Goal: Task Accomplishment & Management: Manage account settings

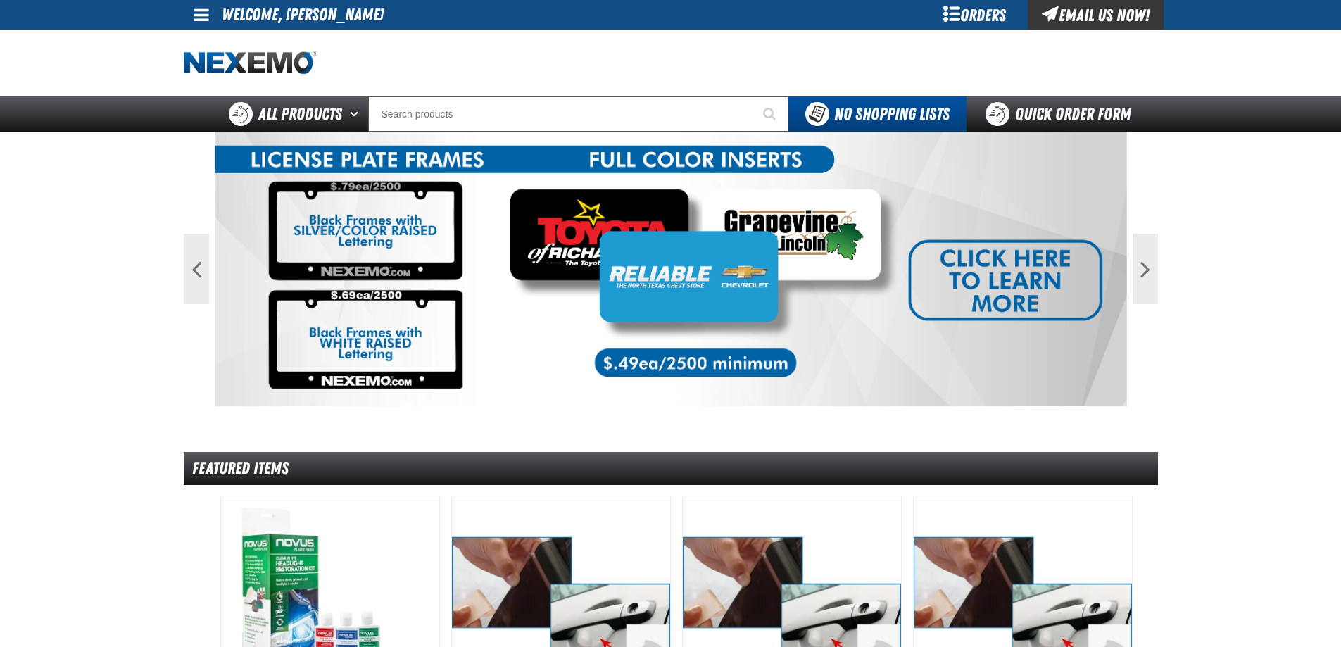
click at [696, 27] on div "My Account My Account Support Ticket Support Ticket Sign Out Sign Out Welcome, …" at bounding box center [671, 15] width 986 height 30
click at [603, 111] on input "Search" at bounding box center [578, 113] width 420 height 35
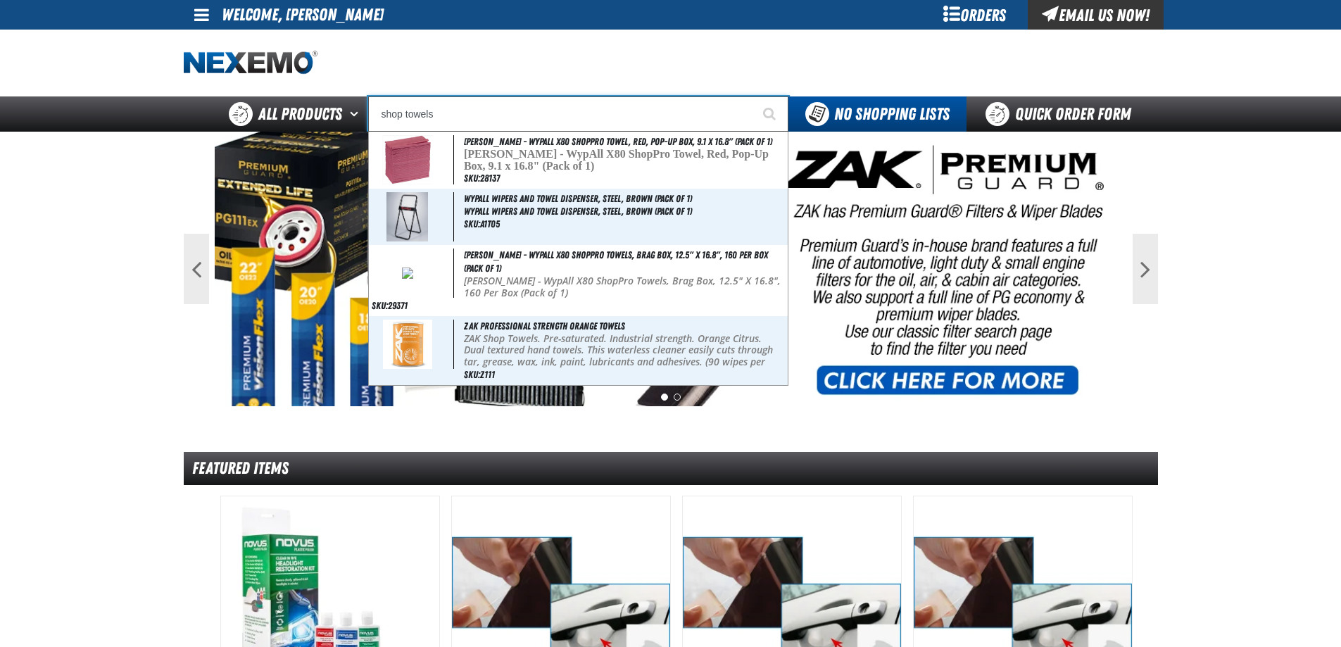
type input "shop towels"
click at [753, 96] on button "Start Searching" at bounding box center [770, 113] width 35 height 35
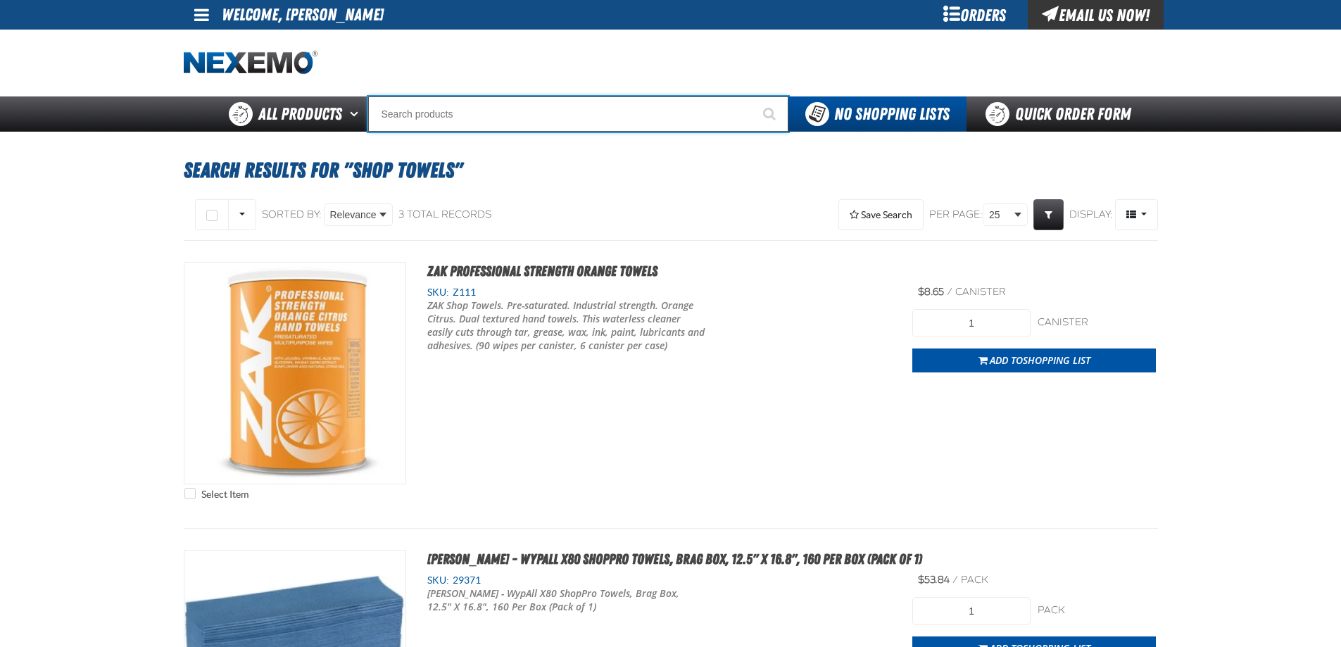
drag, startPoint x: 497, startPoint y: 103, endPoint x: 458, endPoint y: 107, distance: 38.9
click at [458, 107] on input "Search" at bounding box center [578, 113] width 420 height 35
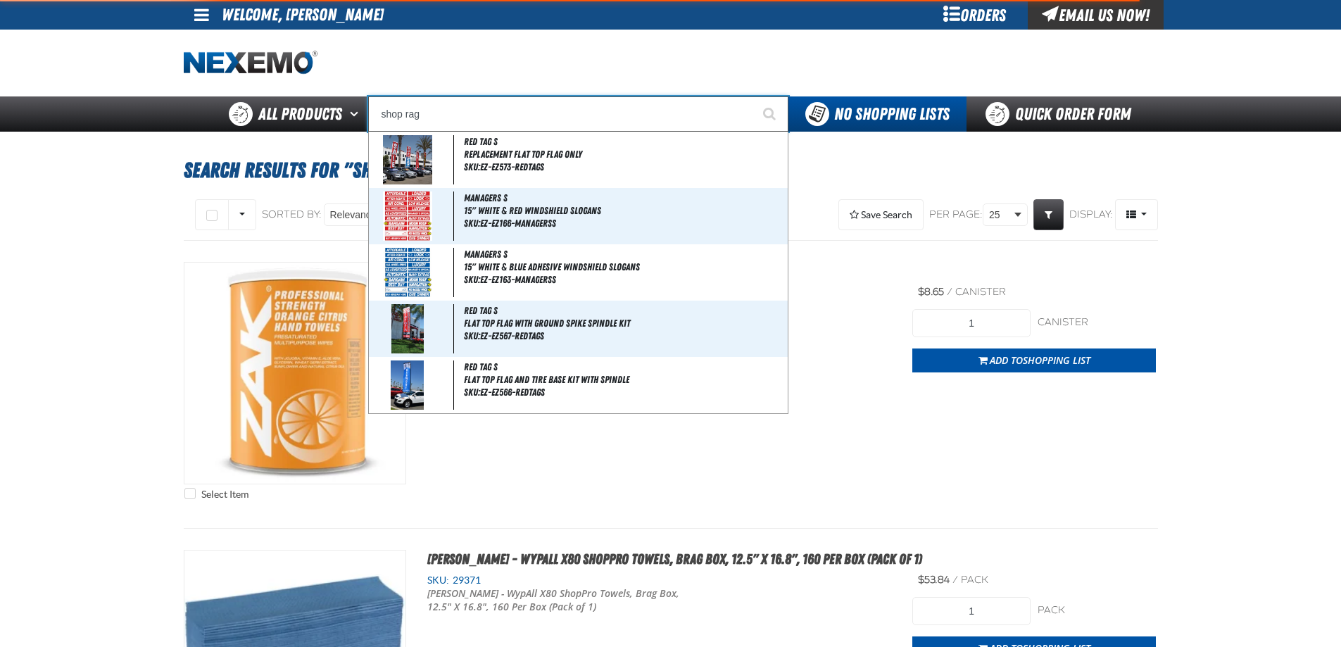
type input "shop rag"
click at [753, 96] on button "Start Searching" at bounding box center [770, 113] width 35 height 35
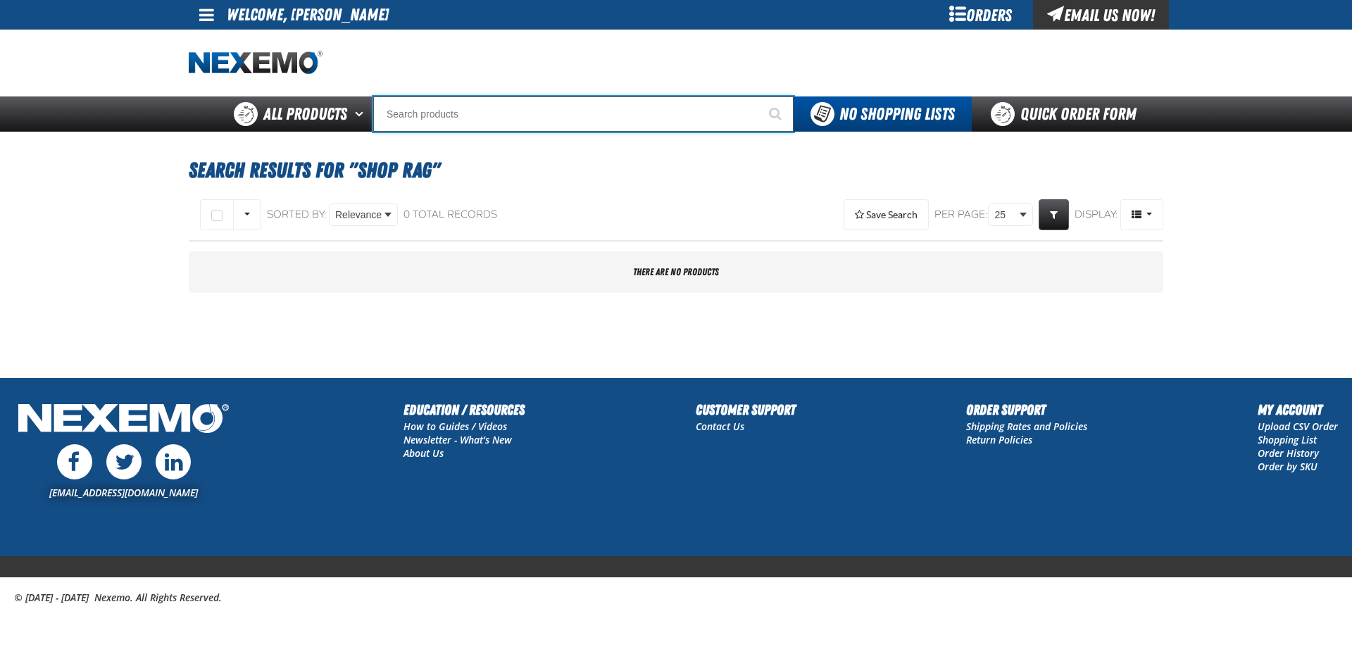
click at [446, 125] on input "Search" at bounding box center [583, 113] width 420 height 35
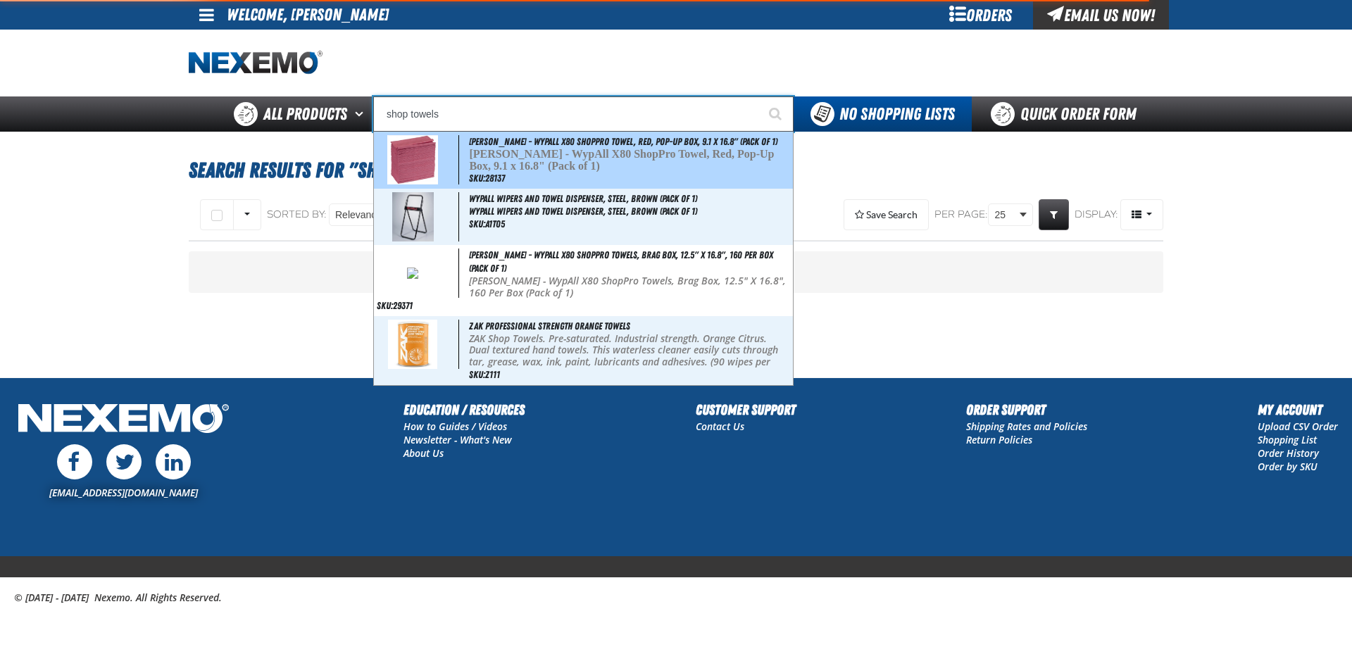
type input "Kimberly-Clark - WypAll X80 ShopPro Towel, Red, Pop-Up Box, 9.1 x 16.8" (Pack o…"
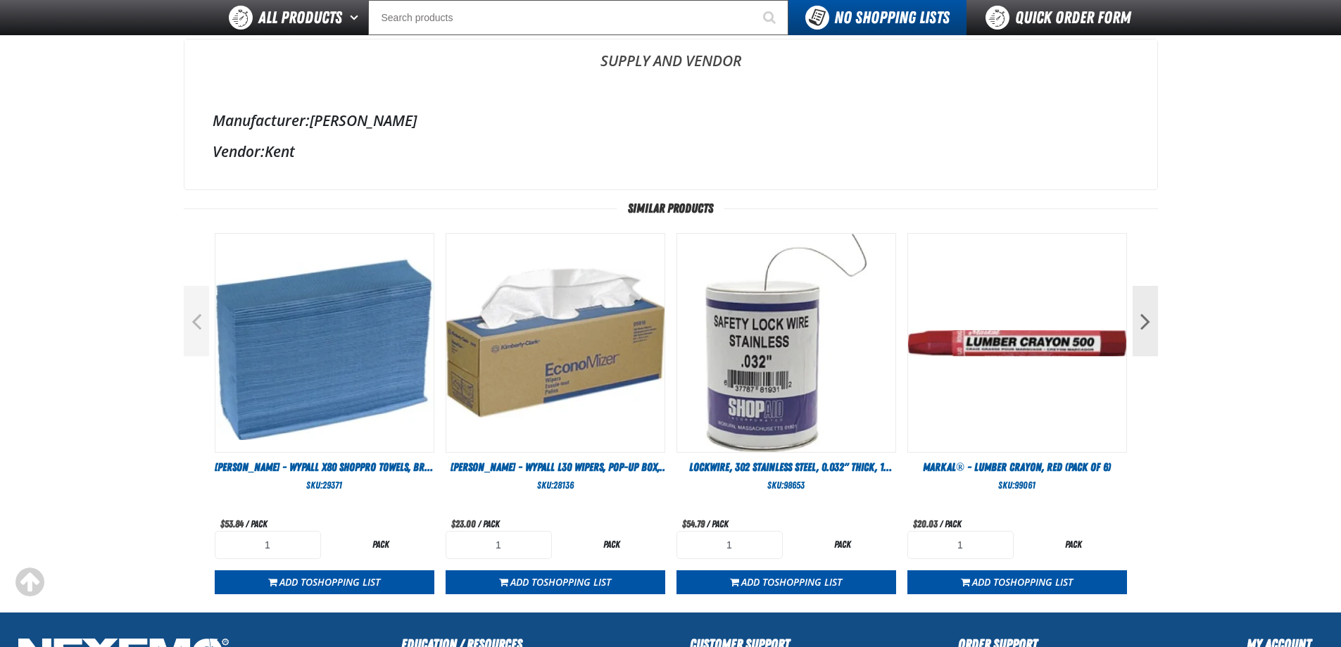
scroll to position [424, 0]
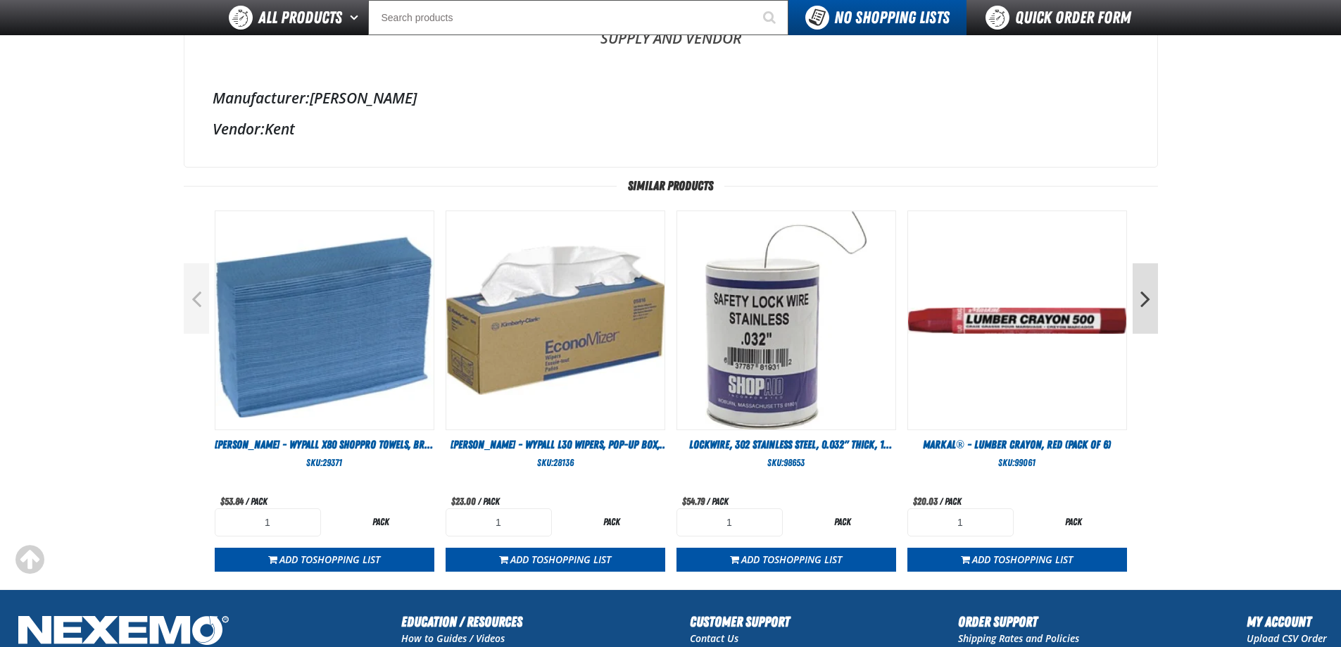
click at [1140, 307] on button "Next" at bounding box center [1145, 298] width 25 height 70
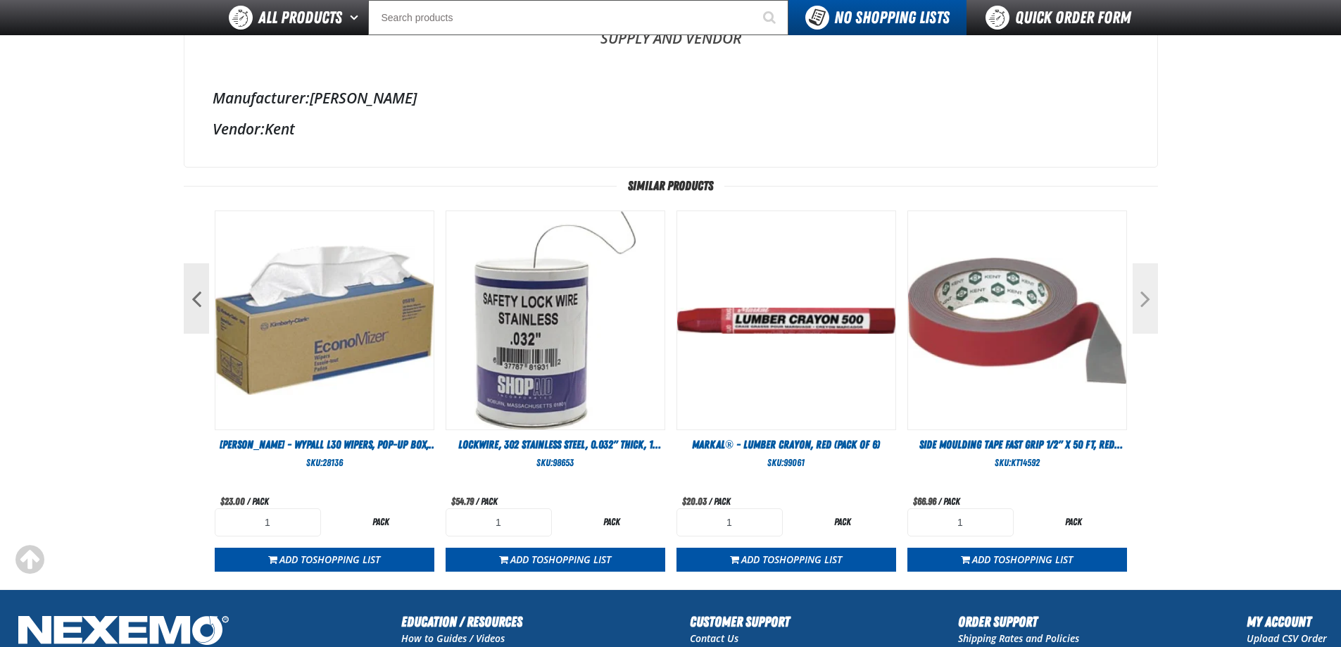
click at [1148, 307] on button "Next" at bounding box center [1145, 298] width 25 height 70
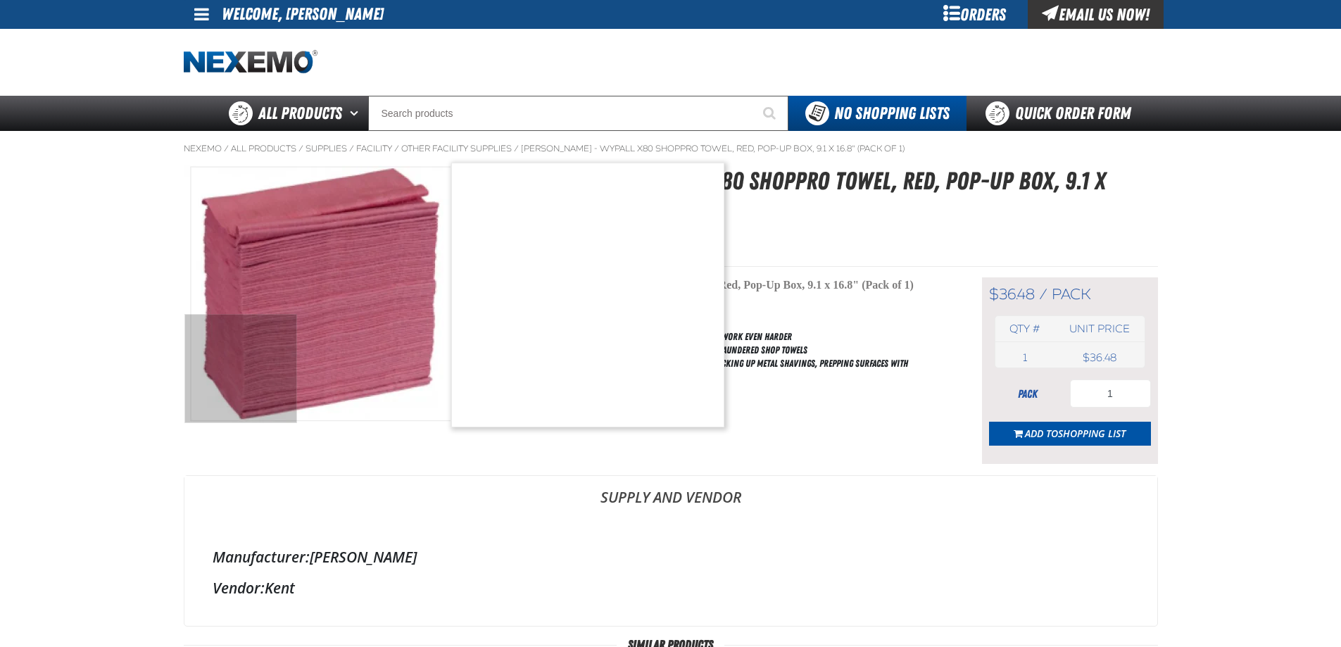
scroll to position [0, 0]
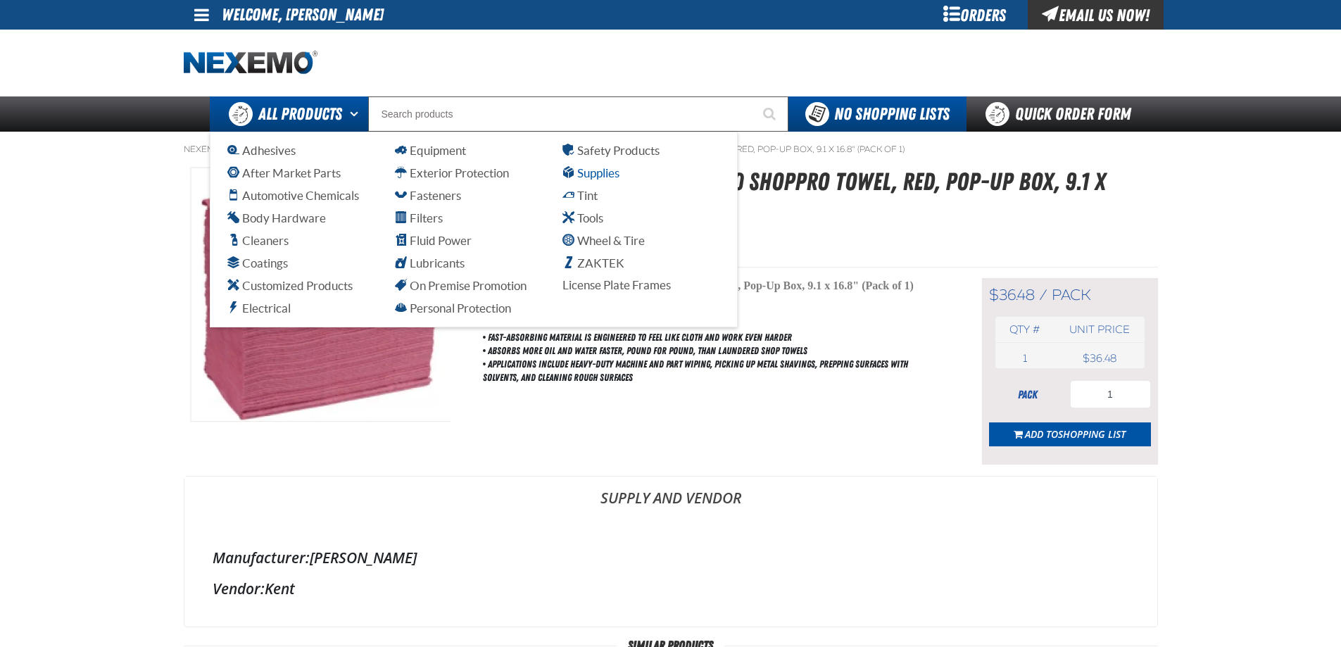
click at [600, 173] on span "Supplies" at bounding box center [590, 172] width 57 height 13
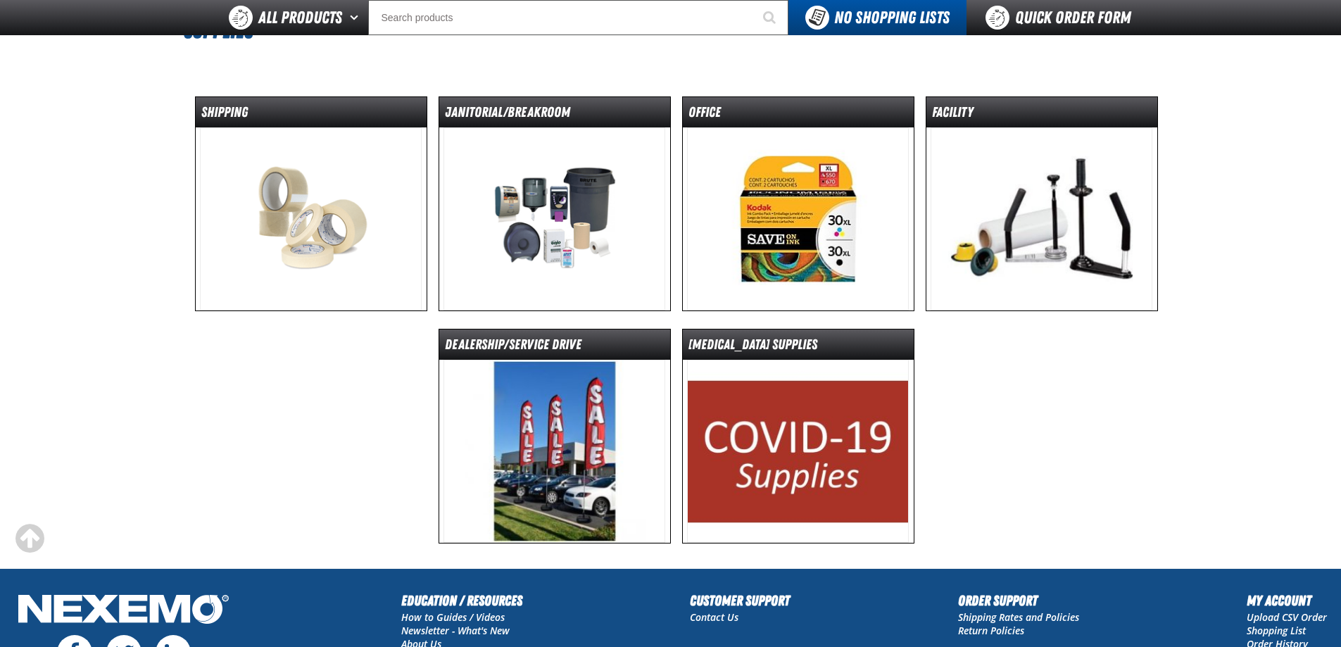
scroll to position [141, 0]
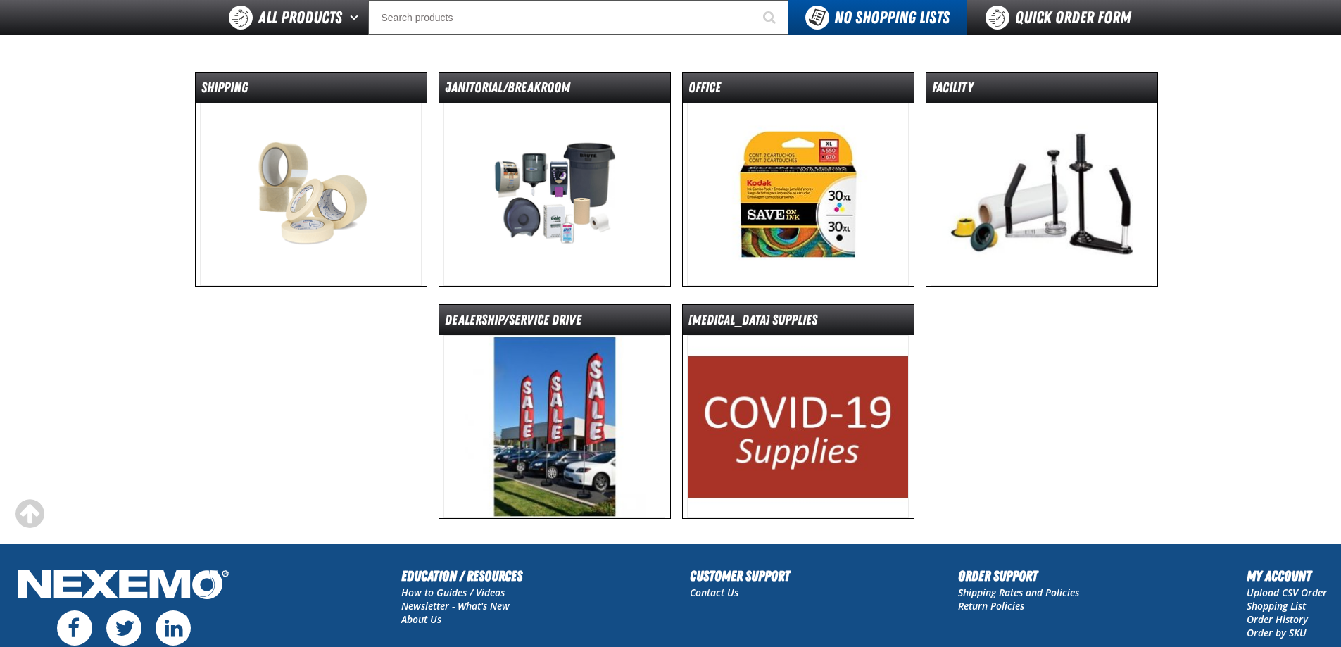
click at [989, 184] on img at bounding box center [1042, 194] width 222 height 183
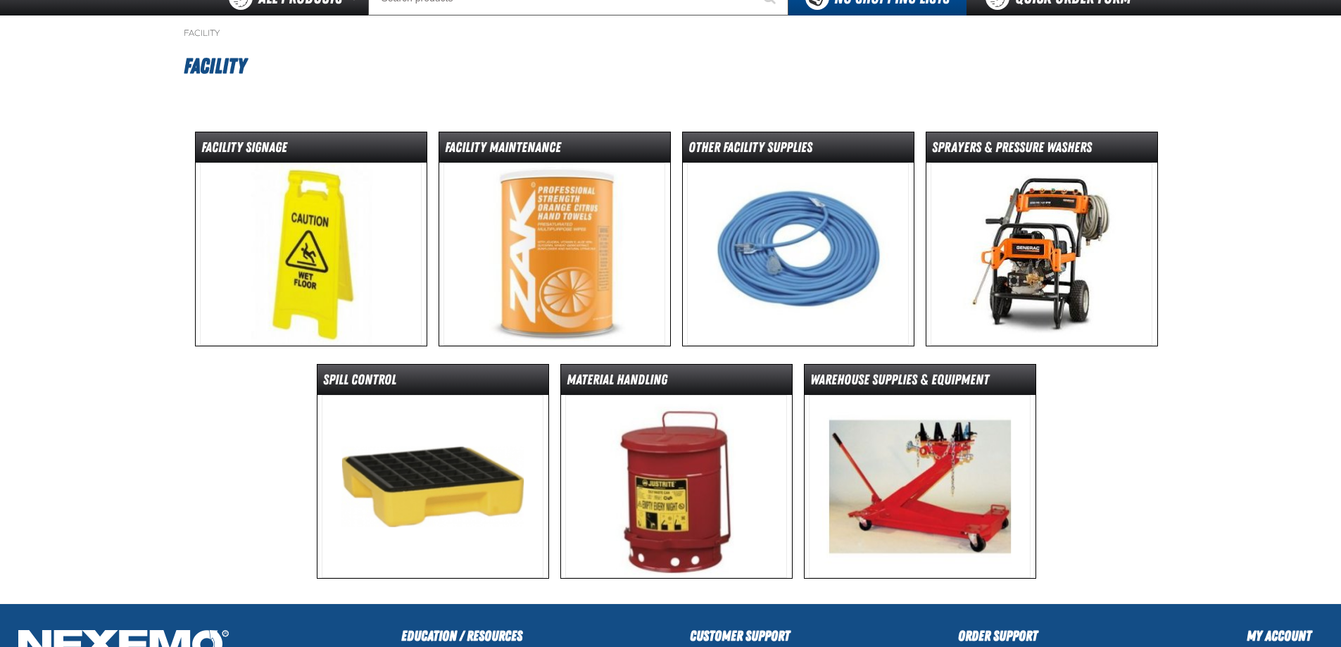
scroll to position [70, 0]
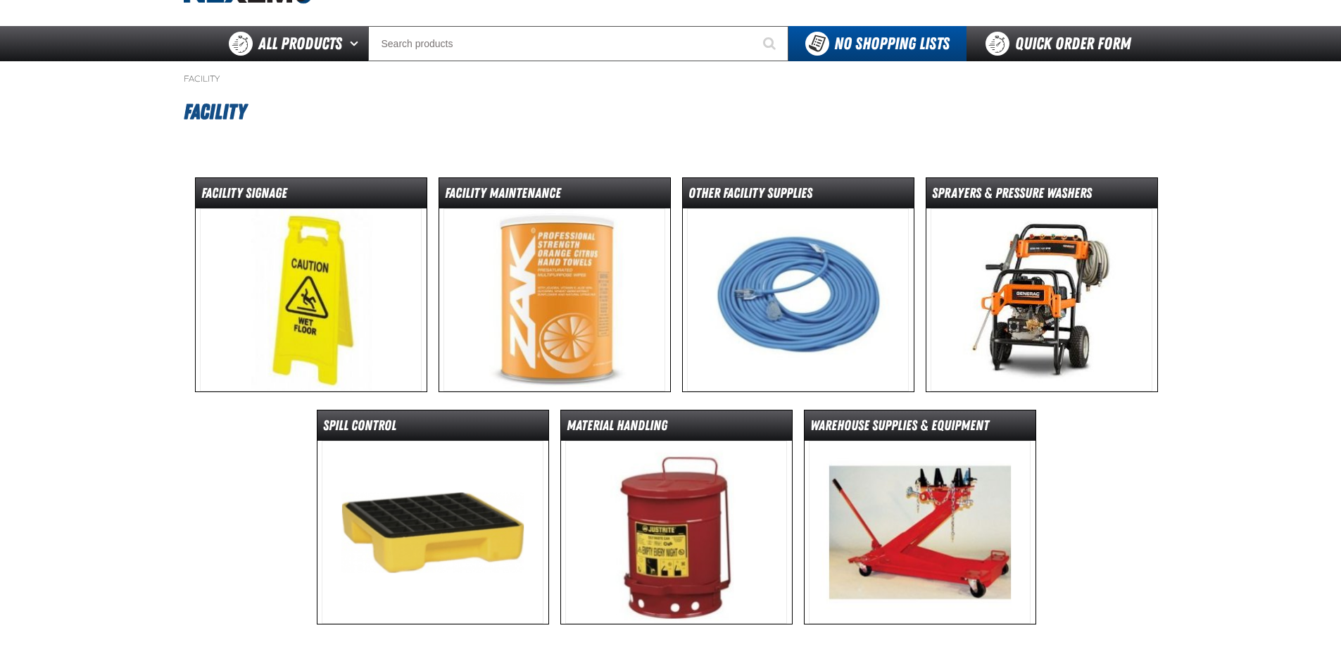
click at [610, 262] on img at bounding box center [554, 299] width 222 height 183
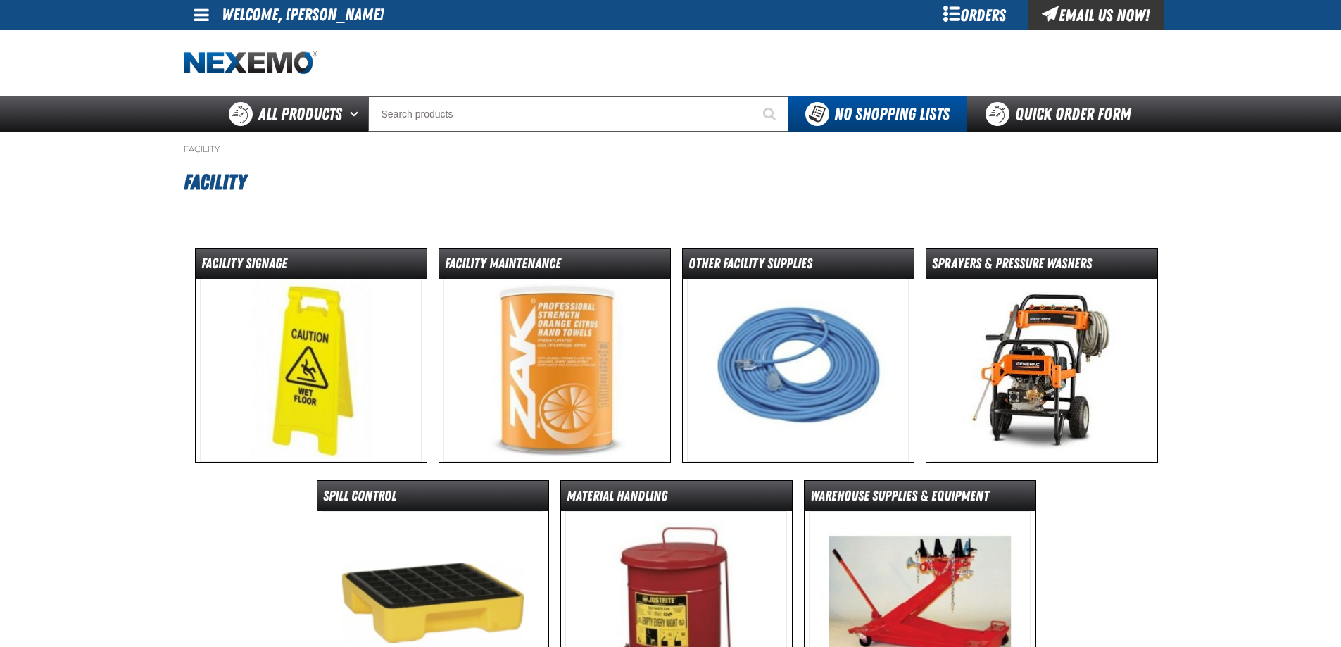
scroll to position [70, 0]
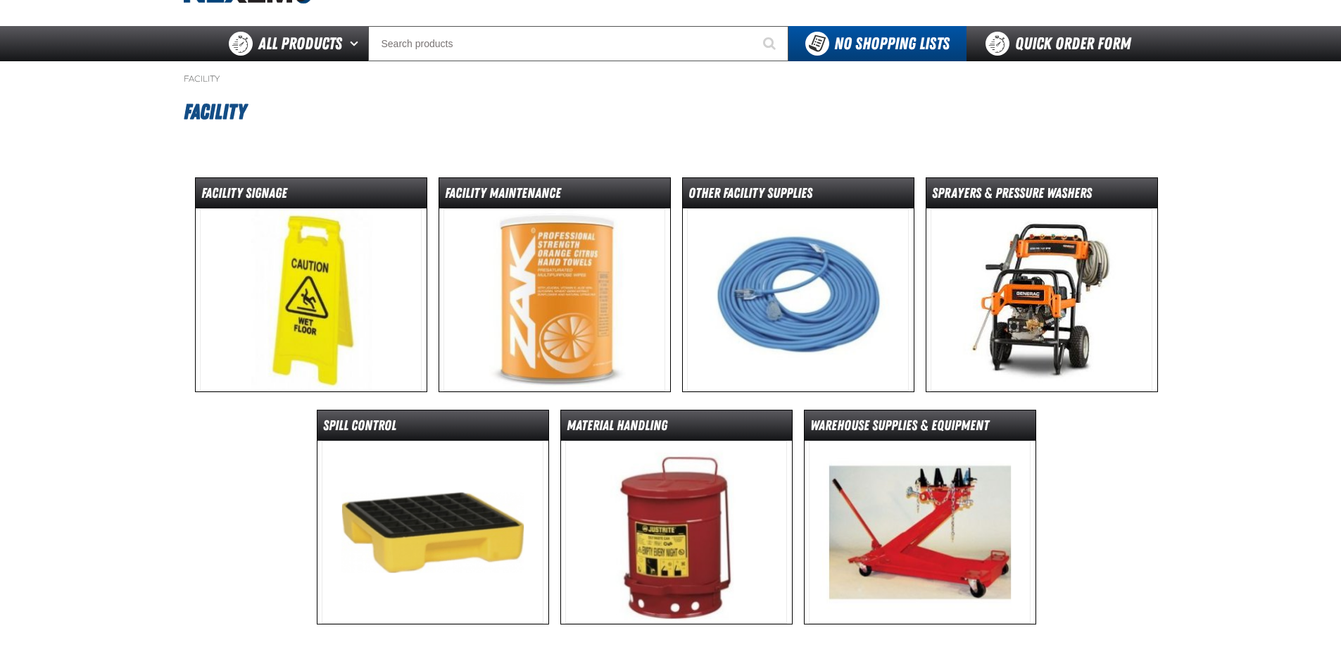
click at [899, 285] on img at bounding box center [798, 299] width 222 height 183
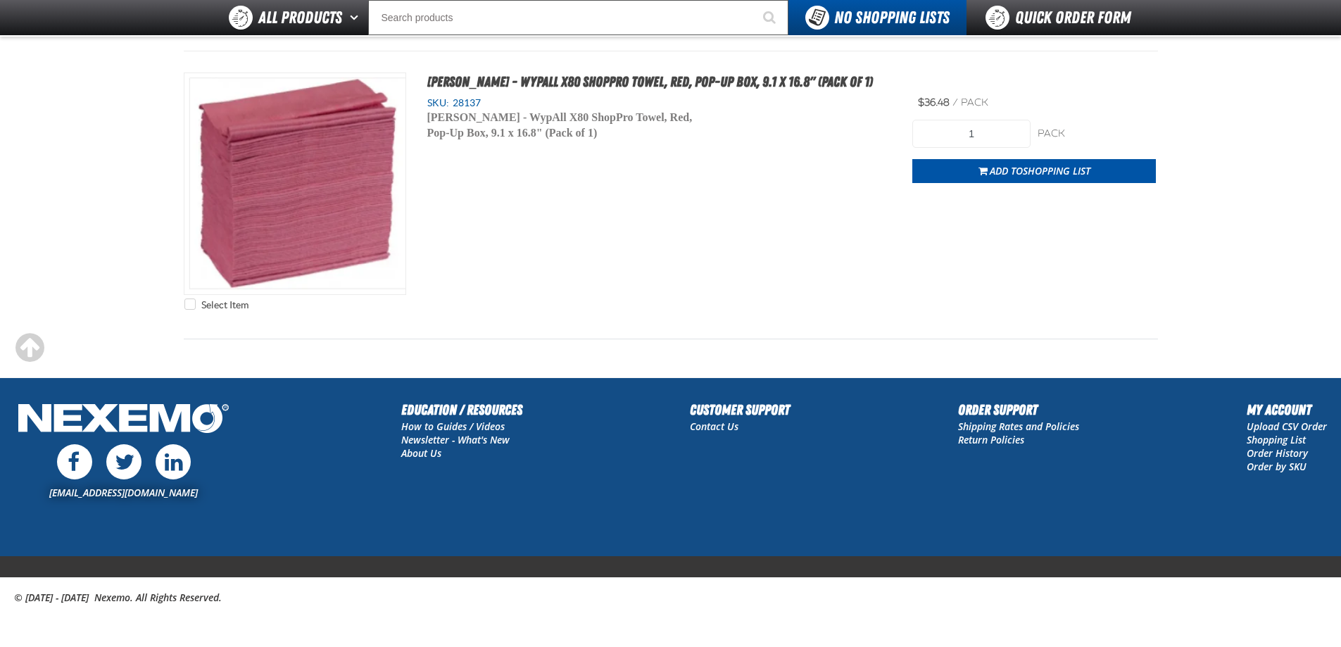
scroll to position [1159, 0]
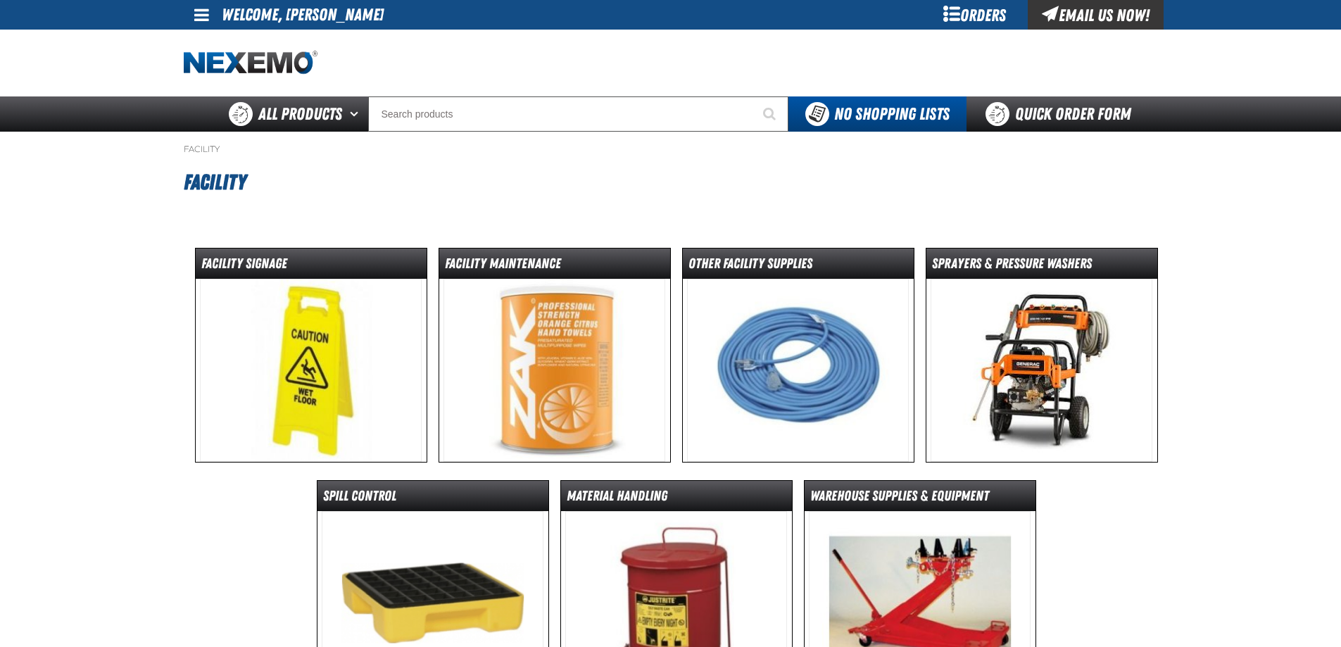
scroll to position [70, 0]
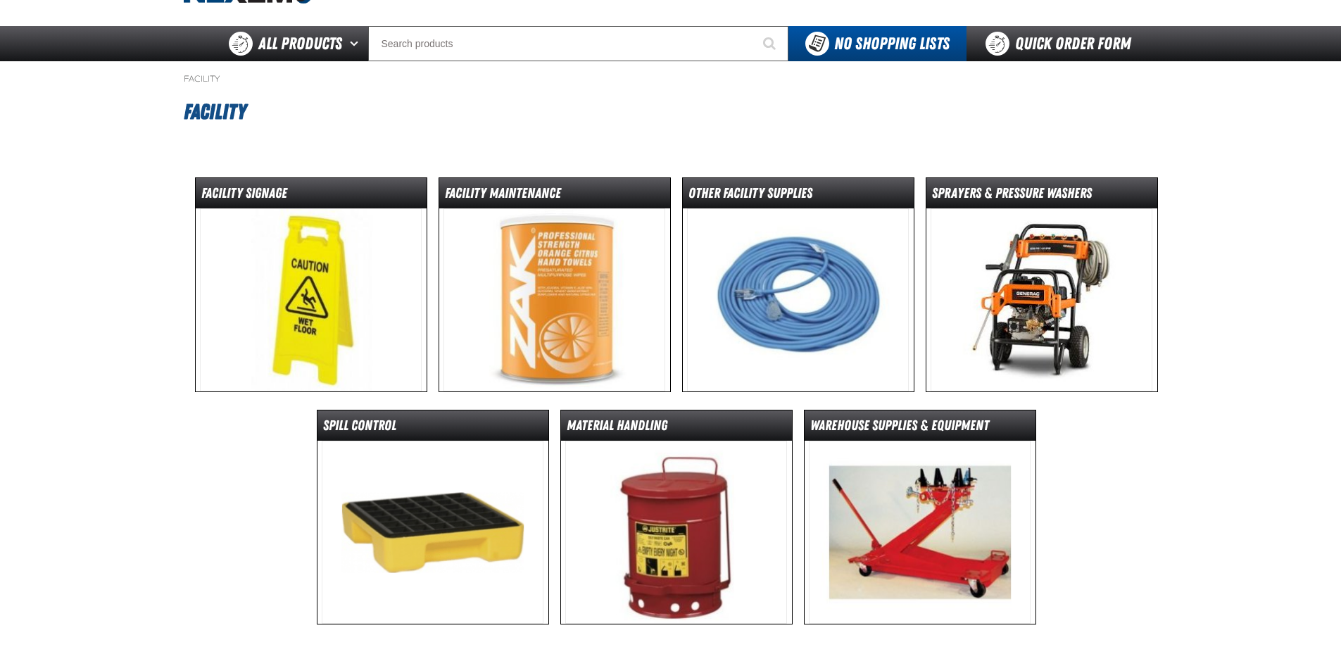
click at [1008, 291] on img at bounding box center [1042, 299] width 222 height 183
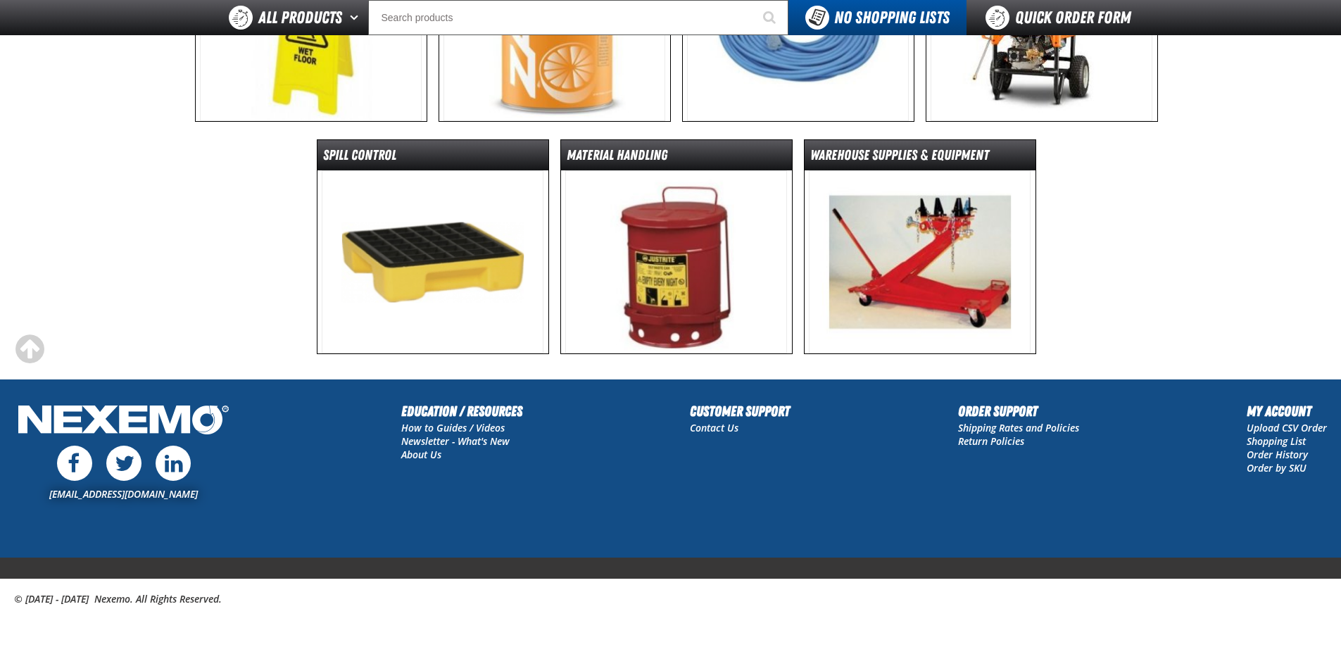
scroll to position [307, 0]
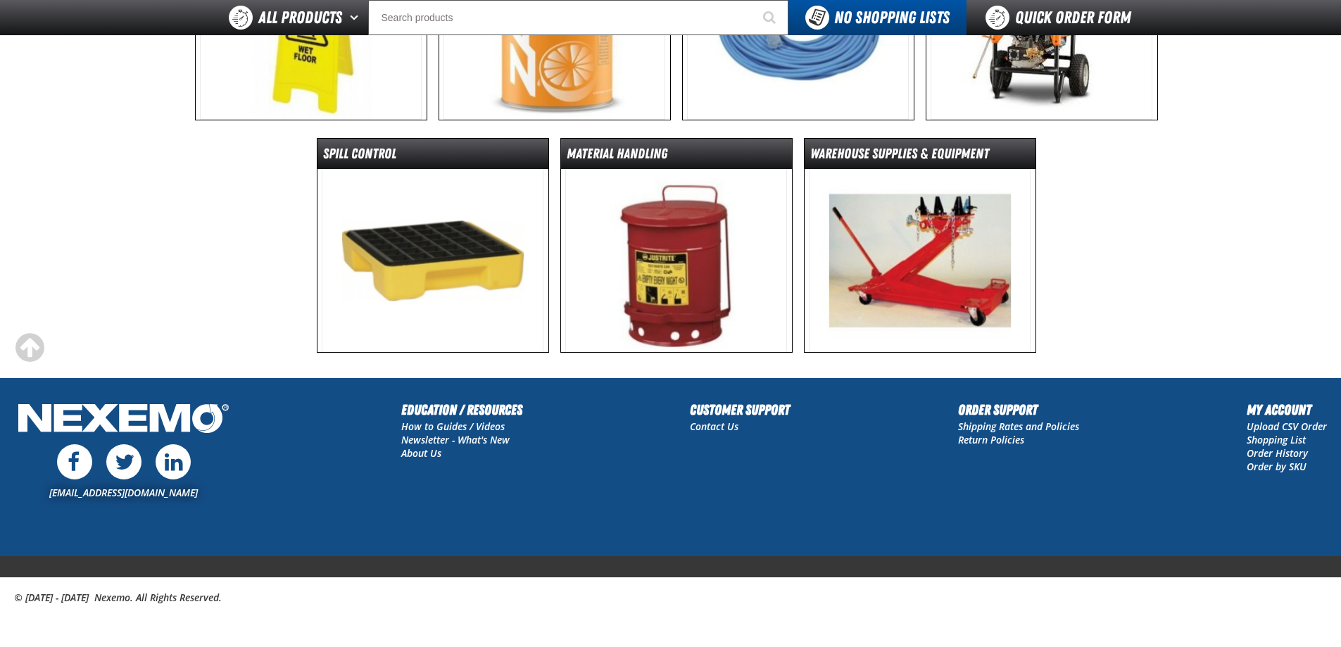
click at [341, 261] on img at bounding box center [433, 260] width 222 height 183
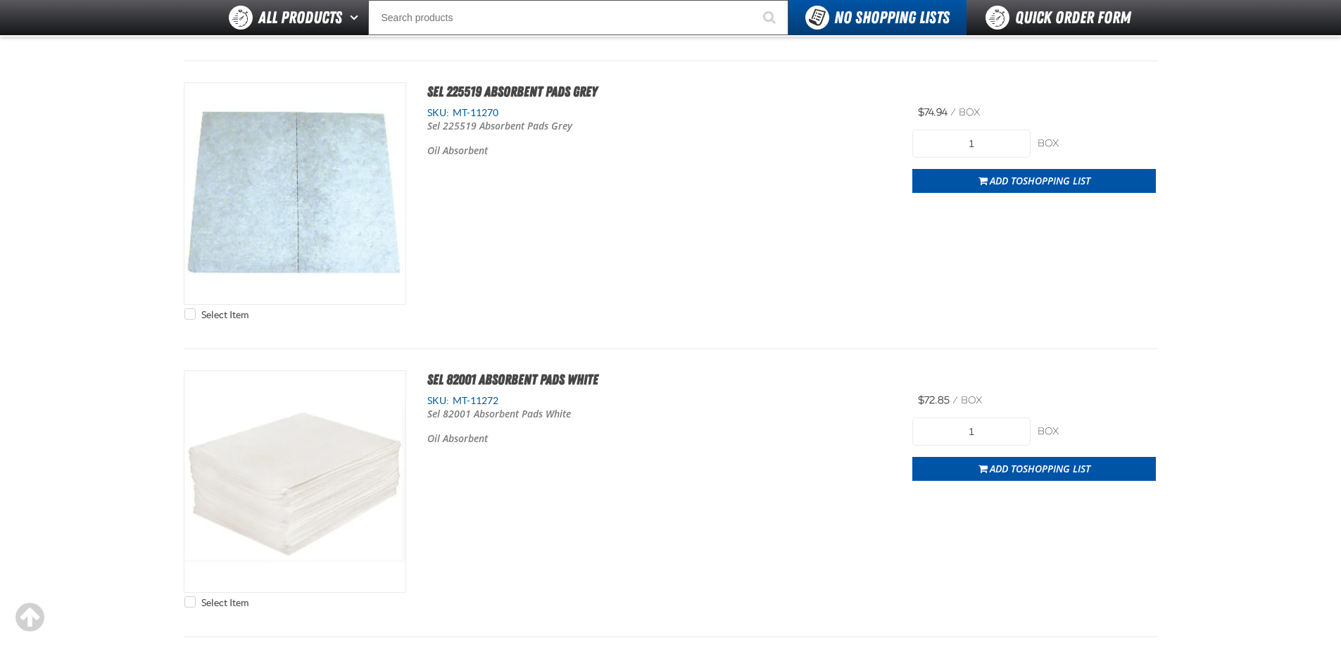
scroll to position [704, 0]
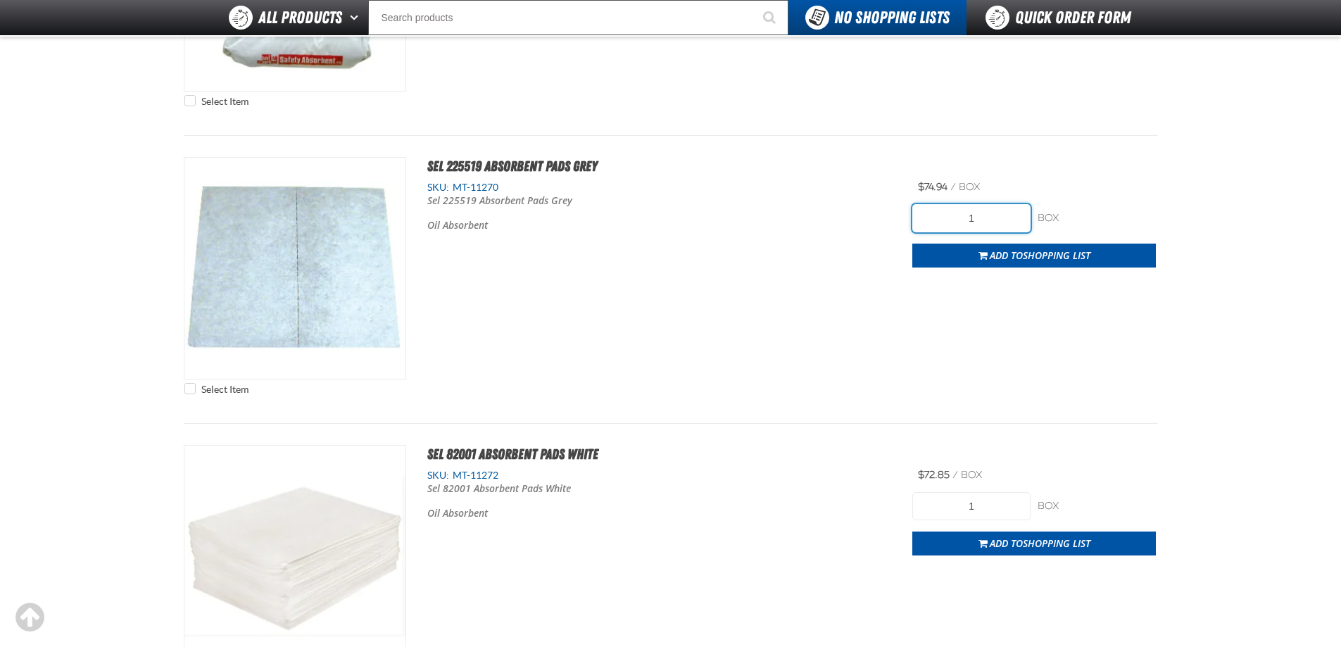
drag, startPoint x: 978, startPoint y: 220, endPoint x: 940, endPoint y: 218, distance: 38.1
click at [941, 218] on input "1" at bounding box center [971, 218] width 118 height 28
click at [785, 252] on div "Select Item Sel 225519 Absorbent Pads Grey SKU: MT-11270 Oil Absorbent 1" at bounding box center [671, 279] width 974 height 245
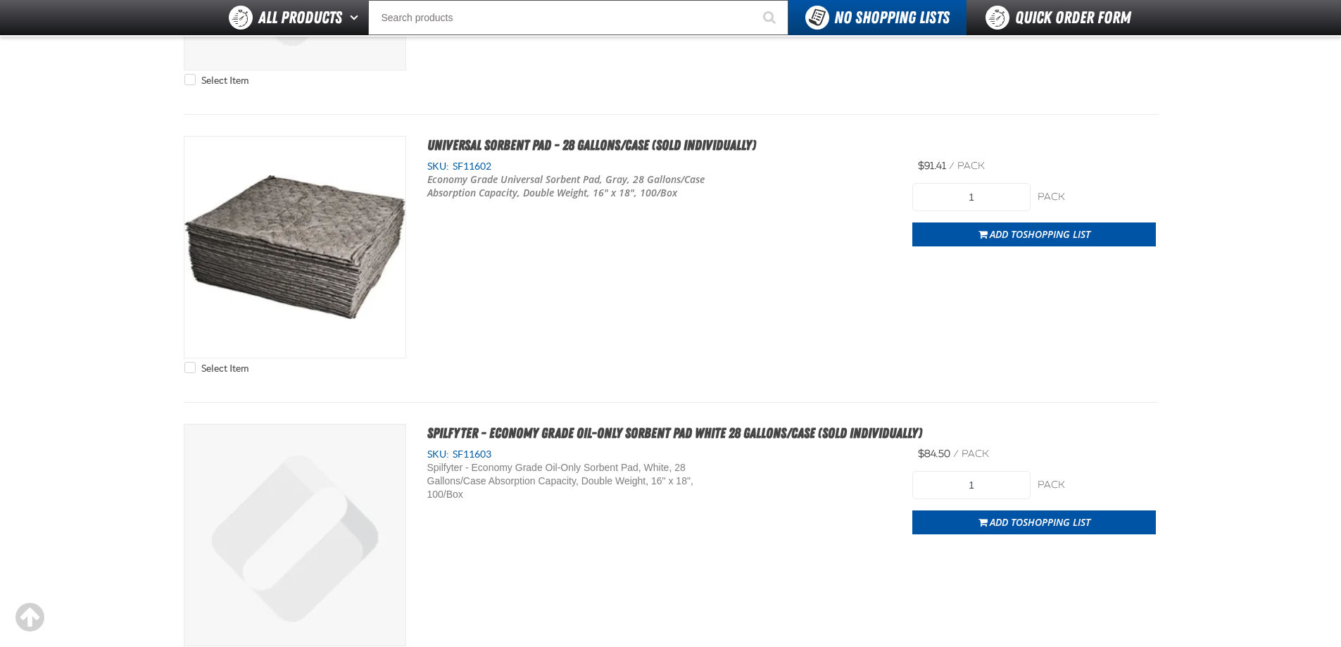
scroll to position [5182, 0]
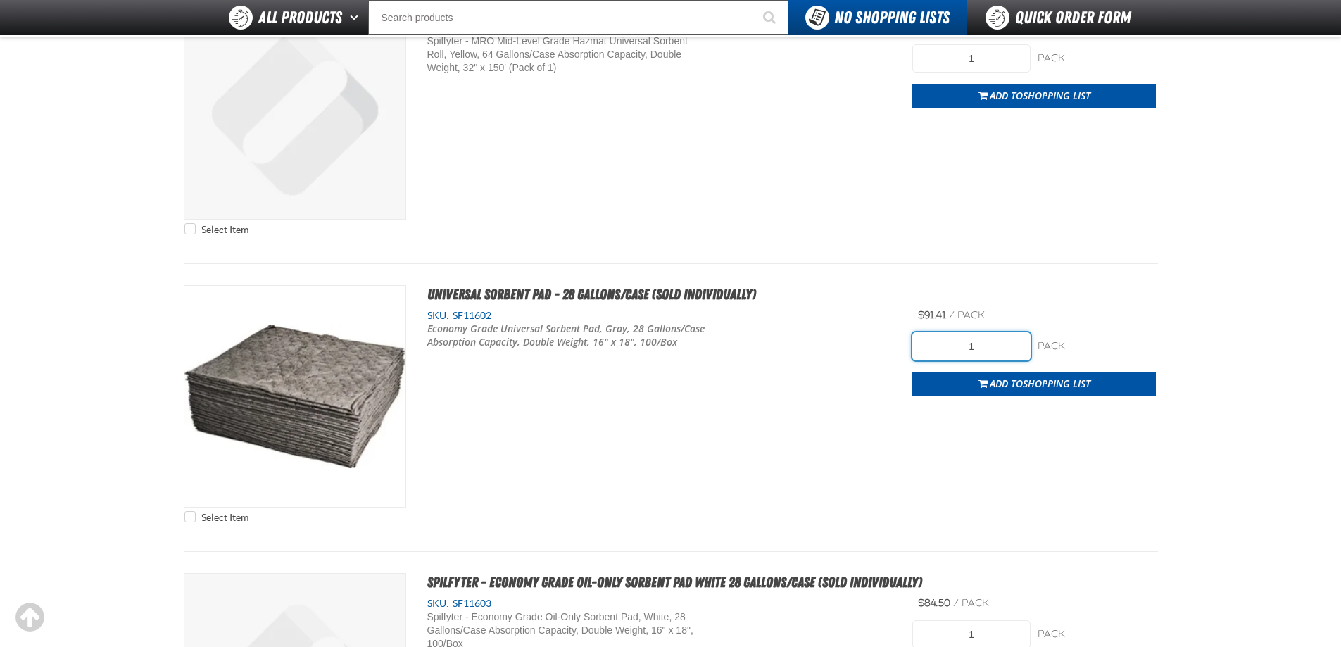
drag, startPoint x: 998, startPoint y: 351, endPoint x: 974, endPoint y: 347, distance: 24.3
click at [976, 347] on input "1" at bounding box center [971, 346] width 118 height 28
type input "3"
click at [829, 384] on div "Select Item Universal Sorbent Pad - 28 Gallons/Case (Sold Individually) SKU: SF…" at bounding box center [671, 407] width 974 height 245
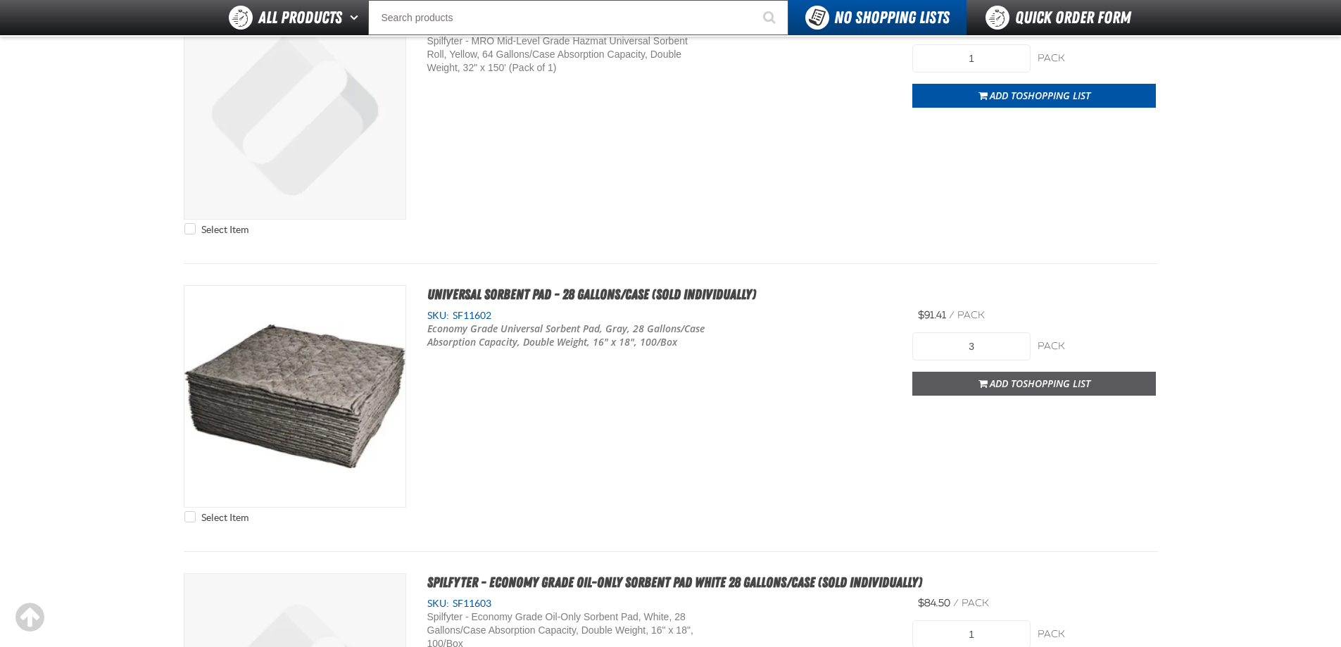
click at [952, 391] on button "Add to Shopping List" at bounding box center [1034, 384] width 244 height 24
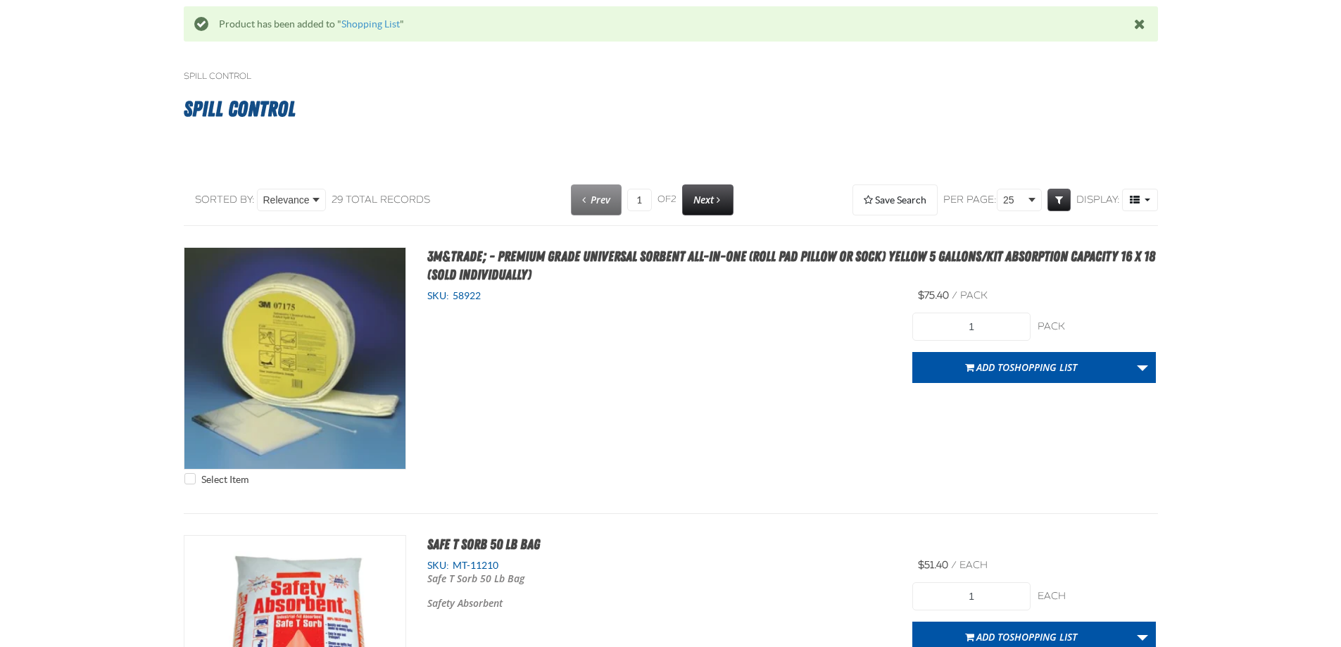
scroll to position [0, 0]
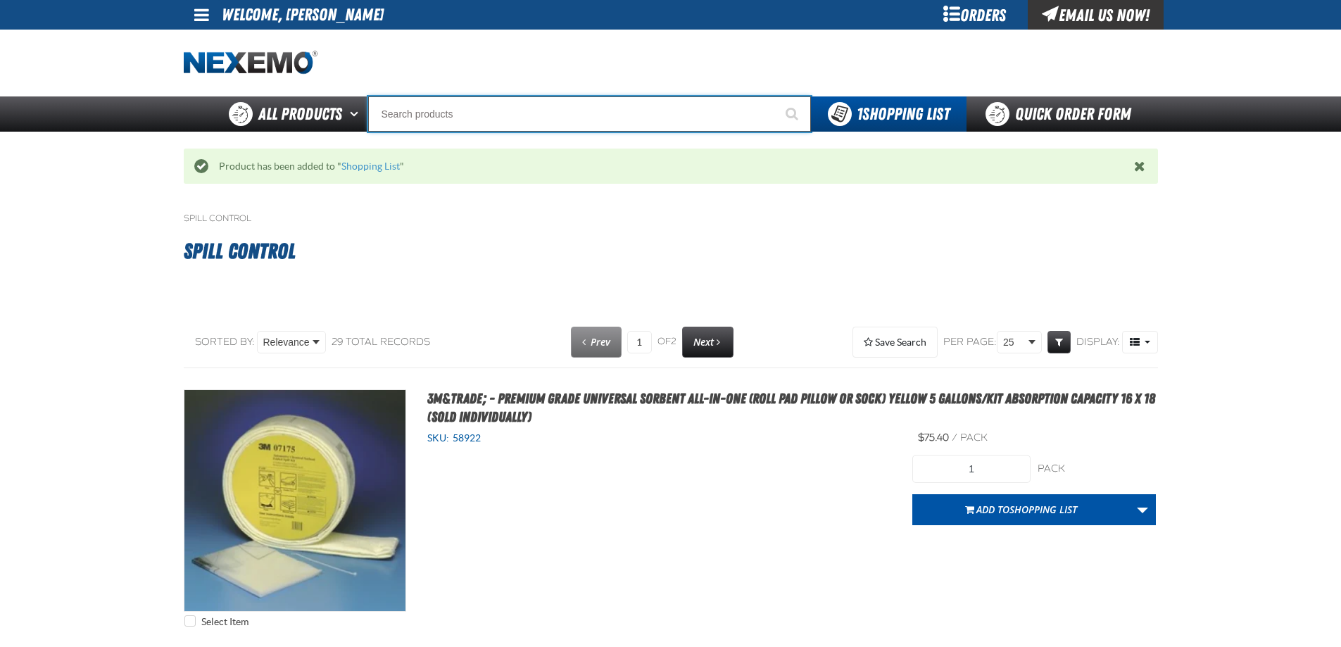
click at [530, 120] on input "Search" at bounding box center [589, 113] width 443 height 35
click at [528, 116] on input "Search" at bounding box center [589, 113] width 443 height 35
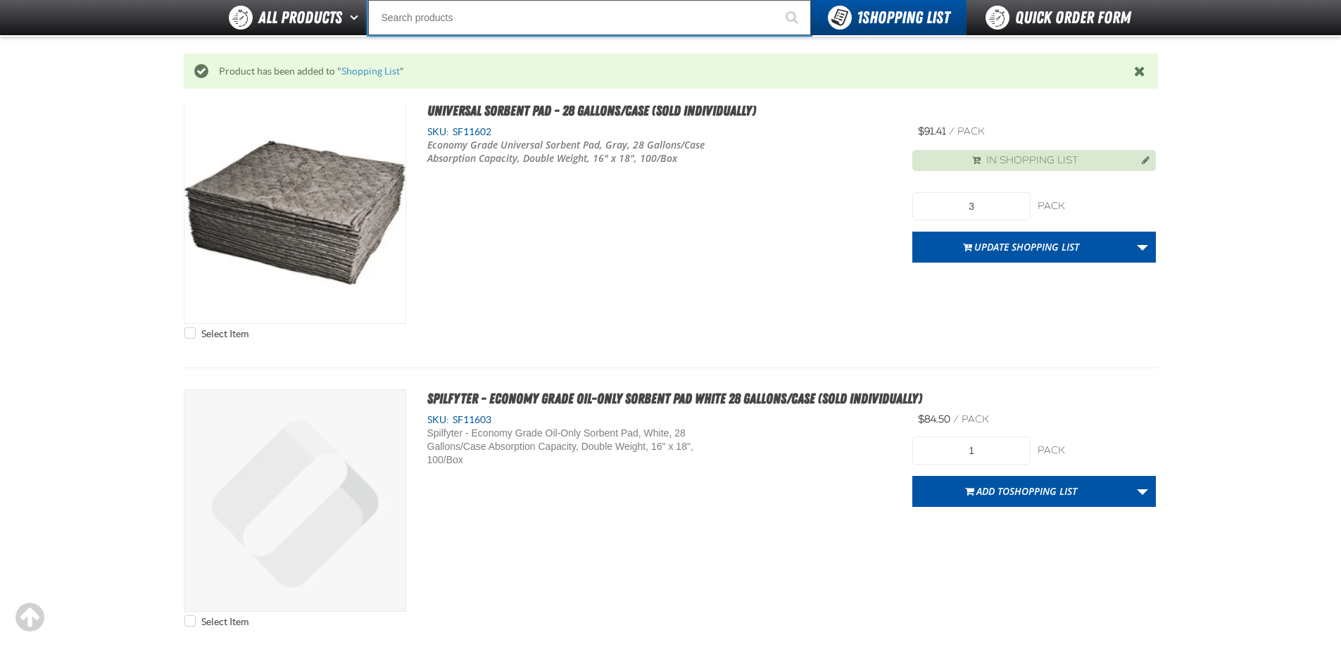
scroll to position [5350, 0]
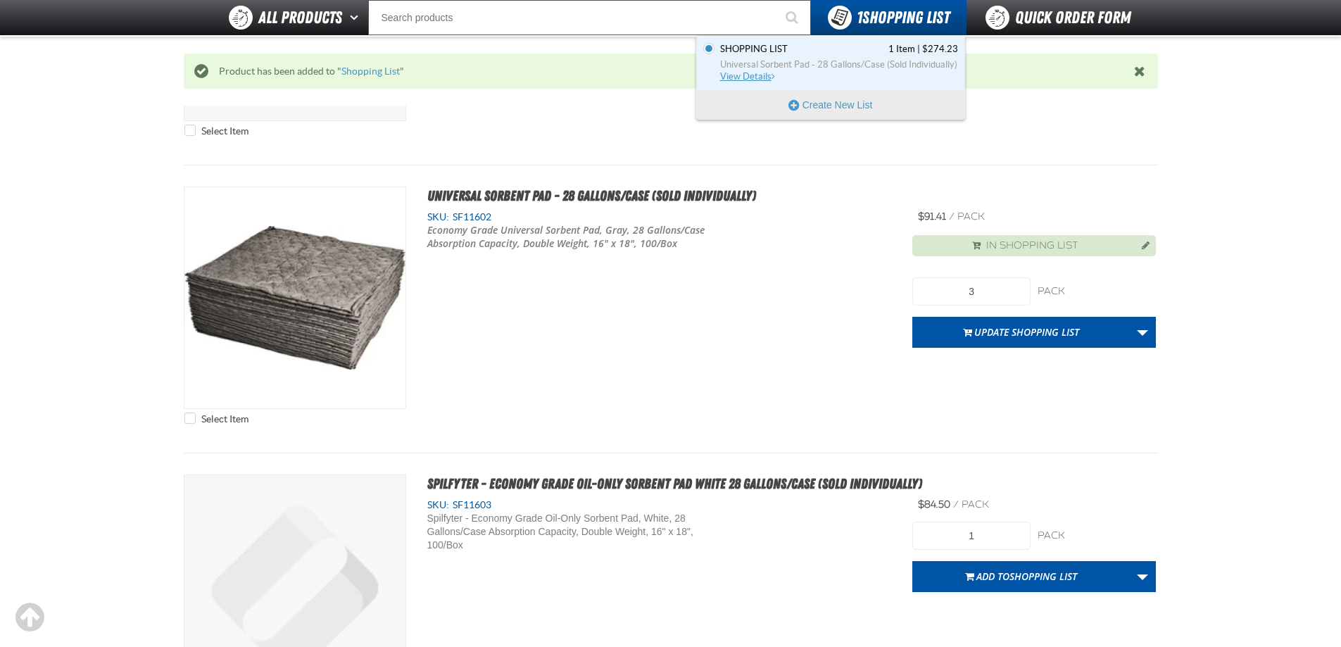
click at [763, 79] on span "View Details" at bounding box center [748, 76] width 57 height 11
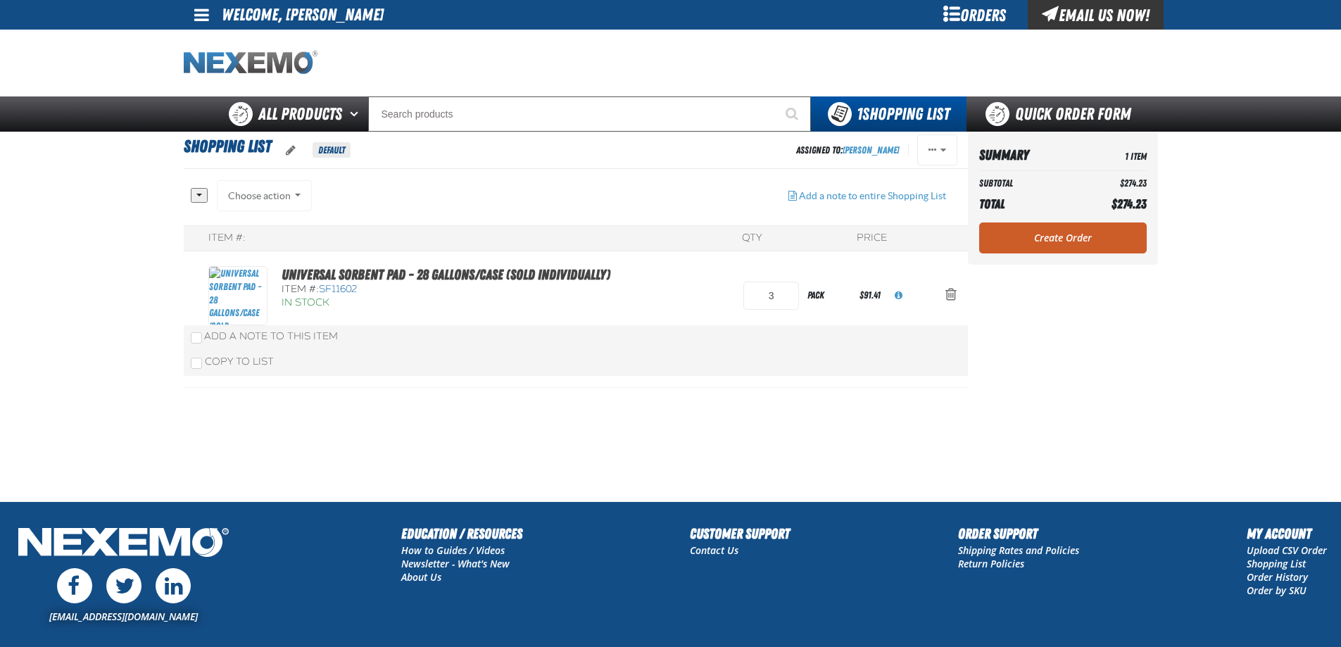
click at [224, 55] on img "Home" at bounding box center [251, 63] width 134 height 25
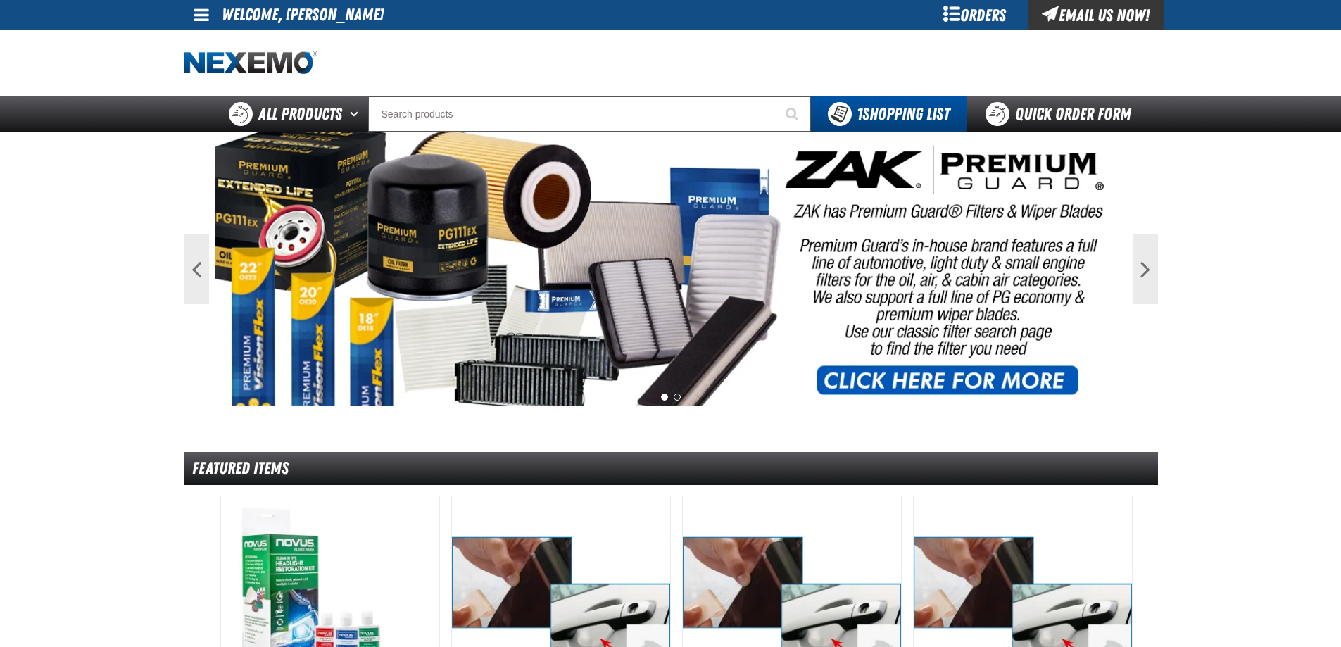
click at [995, 7] on div "Orders" at bounding box center [975, 15] width 106 height 30
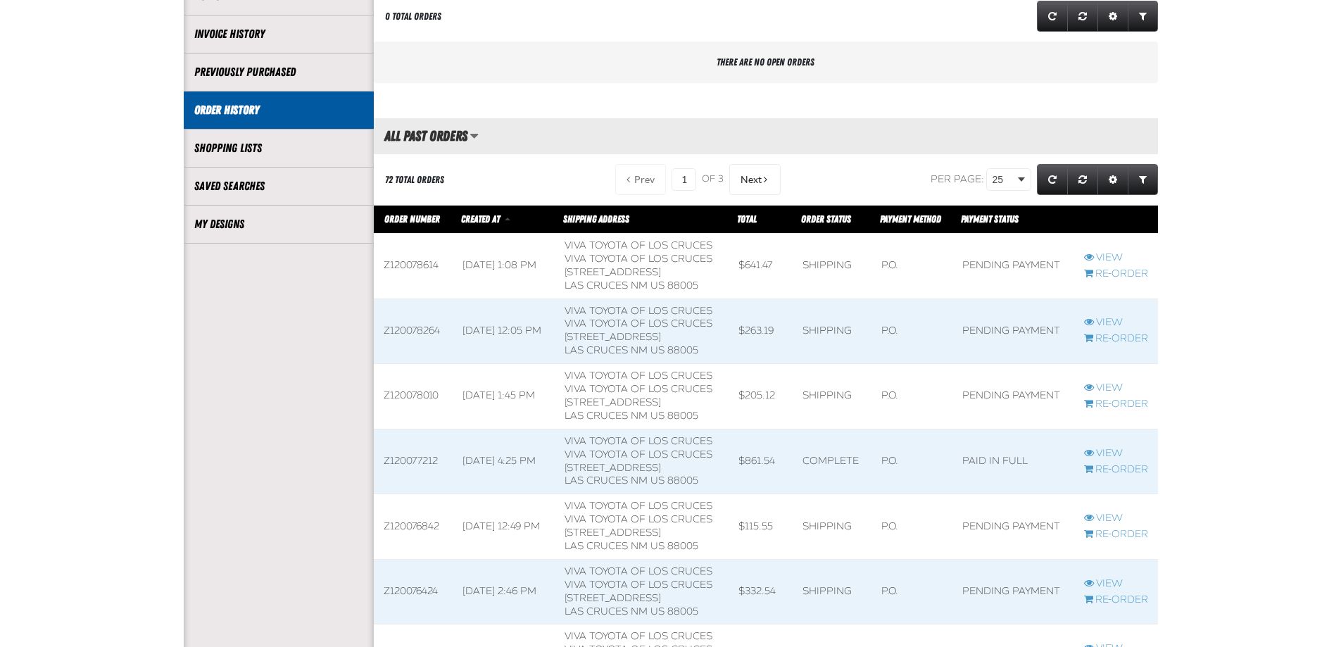
scroll to position [282, 0]
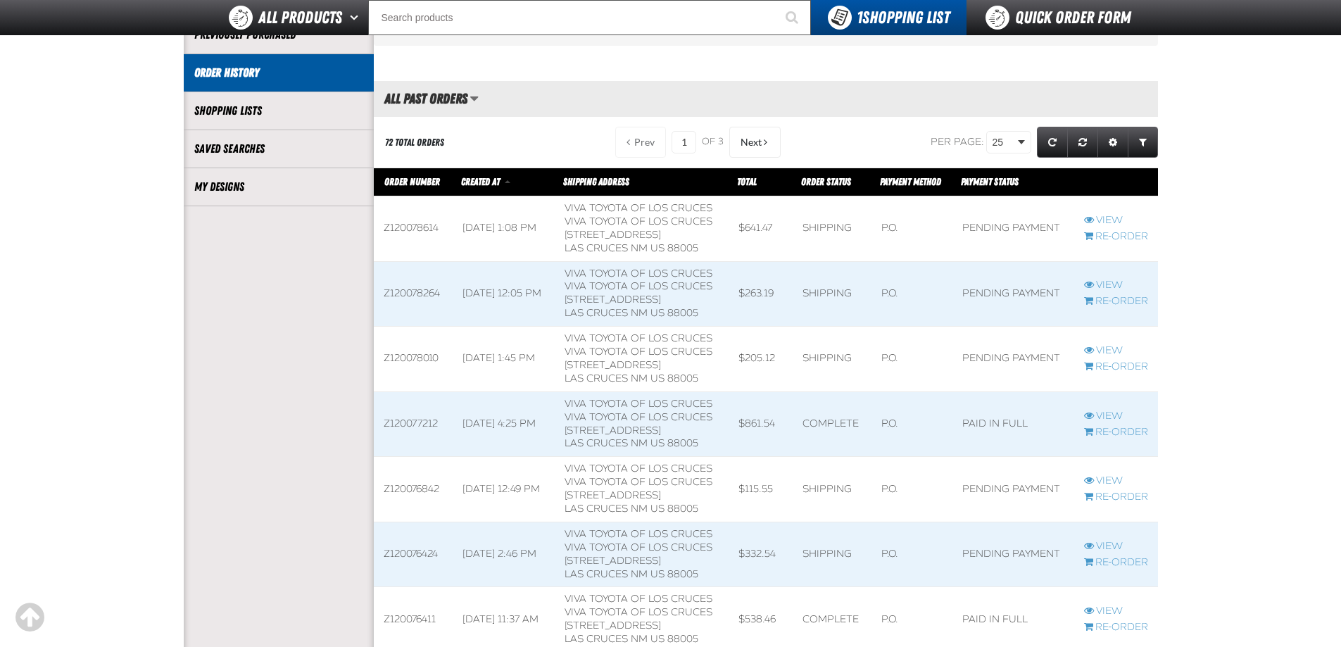
click at [441, 227] on span at bounding box center [414, 228] width 80 height 65
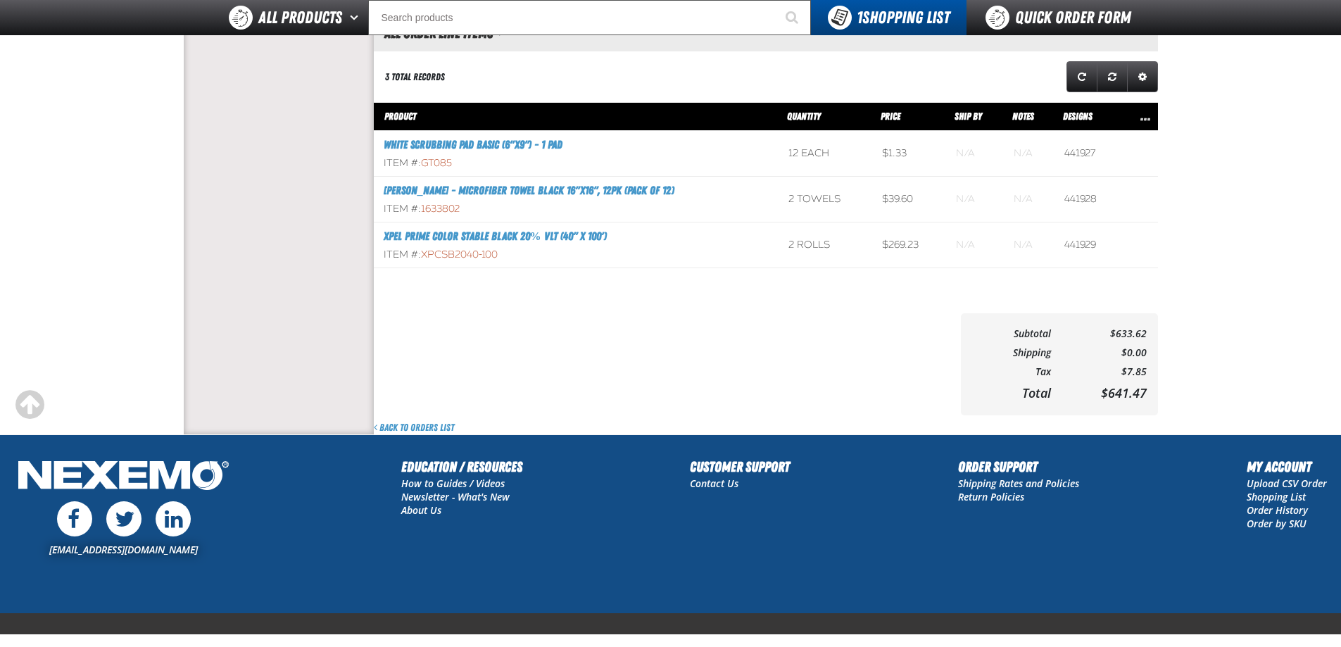
scroll to position [696, 0]
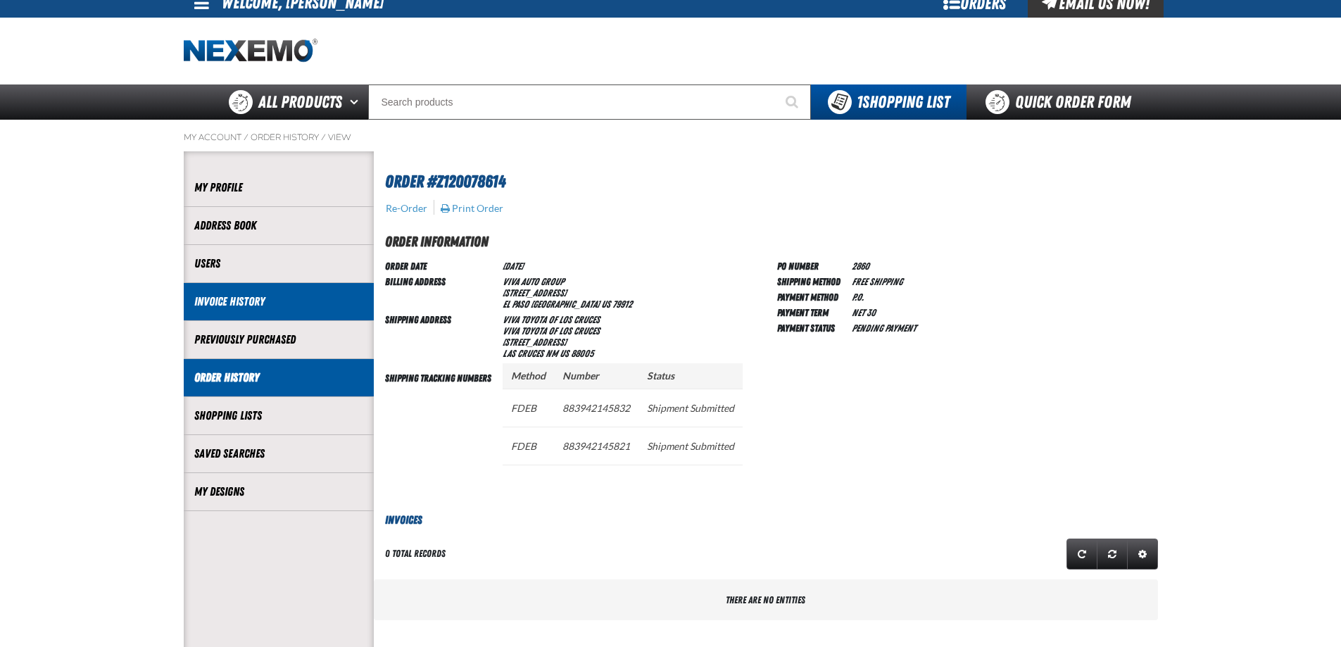
scroll to position [0, 0]
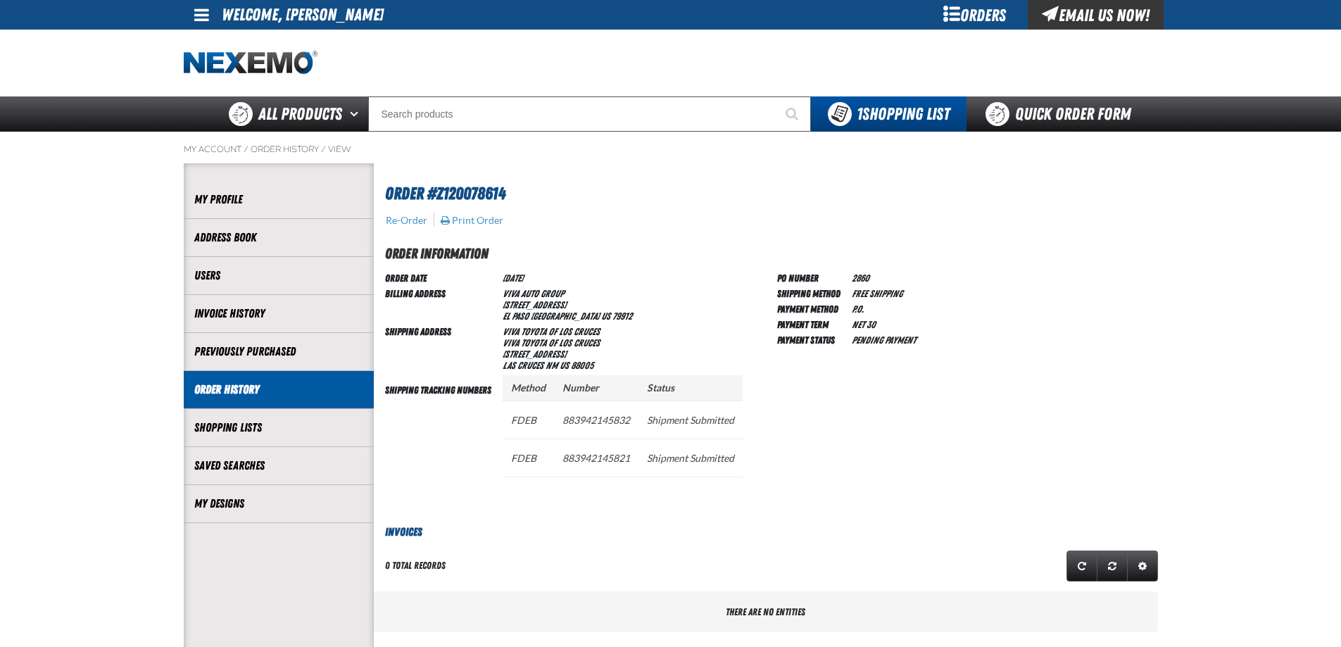
click at [100, 268] on main "My Account / Order History / View" at bounding box center [670, 620] width 1341 height 977
click at [548, 56] on div at bounding box center [671, 63] width 974 height 67
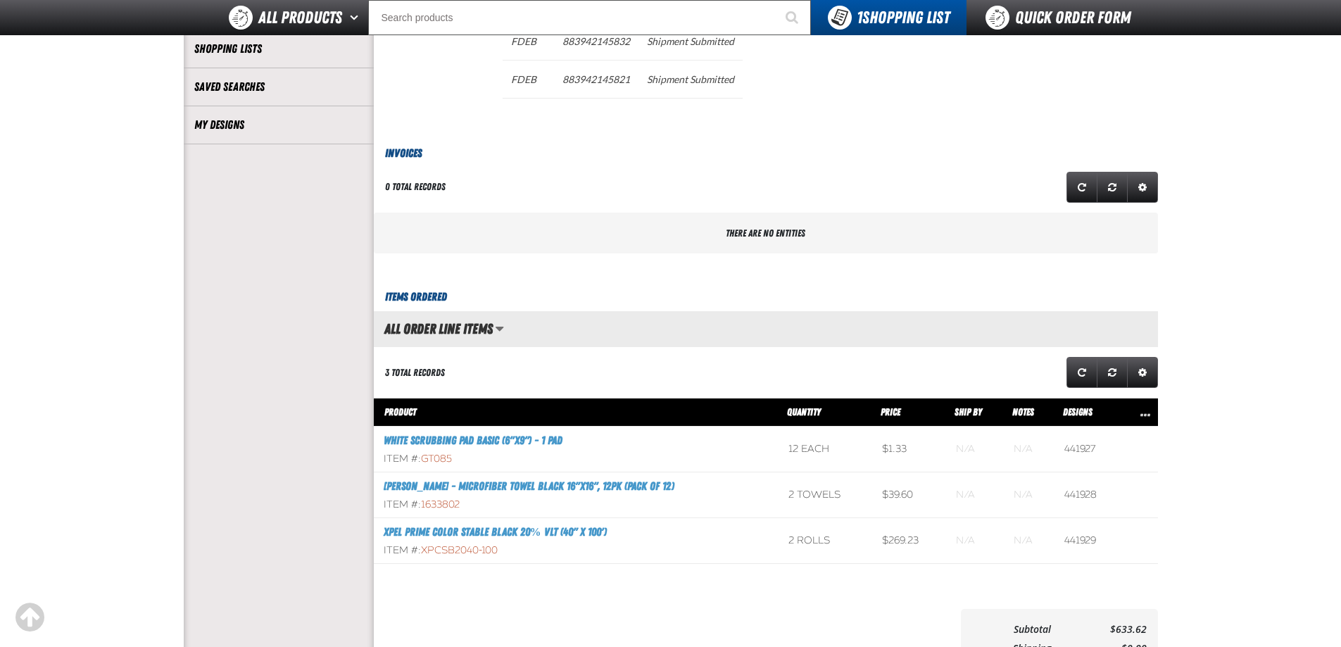
scroll to position [352, 0]
